Goal: Find specific page/section: Find specific page/section

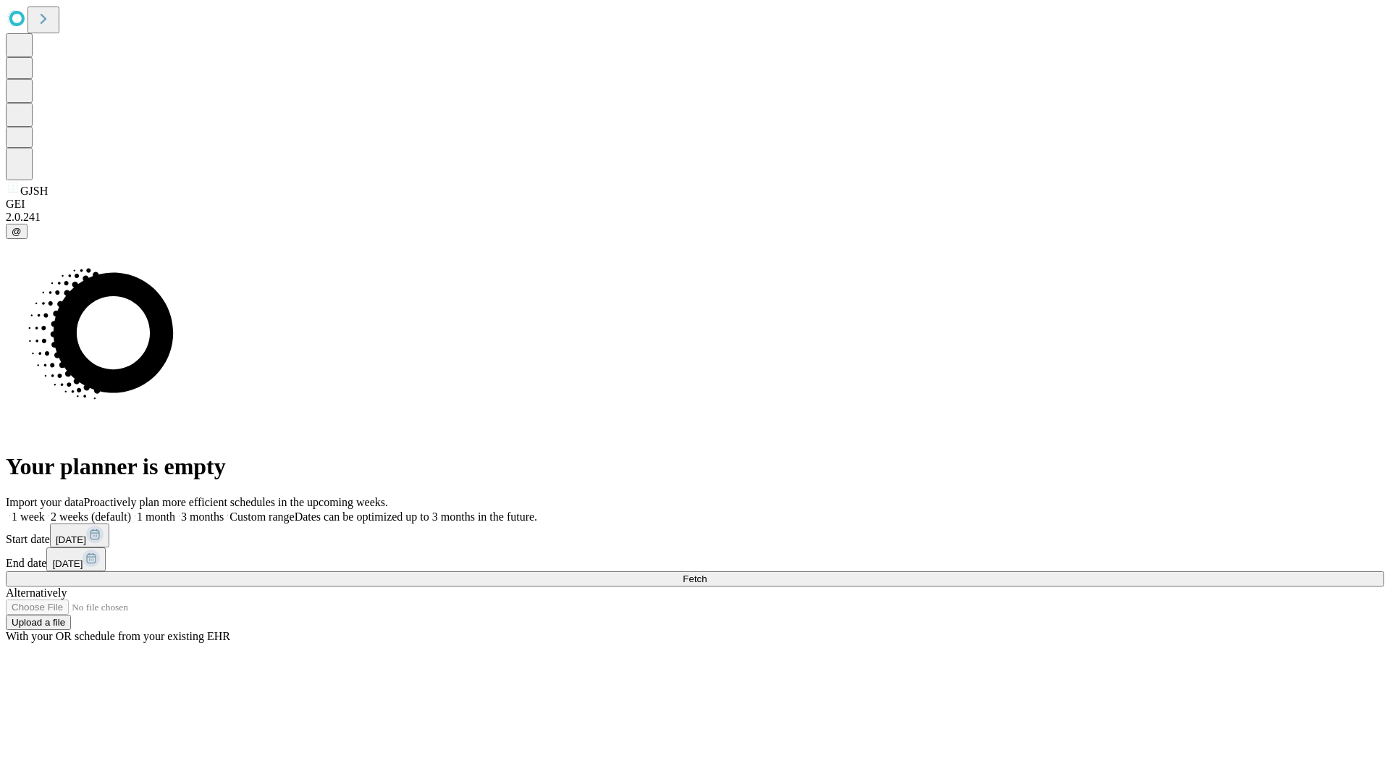
click at [706, 573] on span "Fetch" at bounding box center [695, 578] width 24 height 11
